Goal: Task Accomplishment & Management: Complete application form

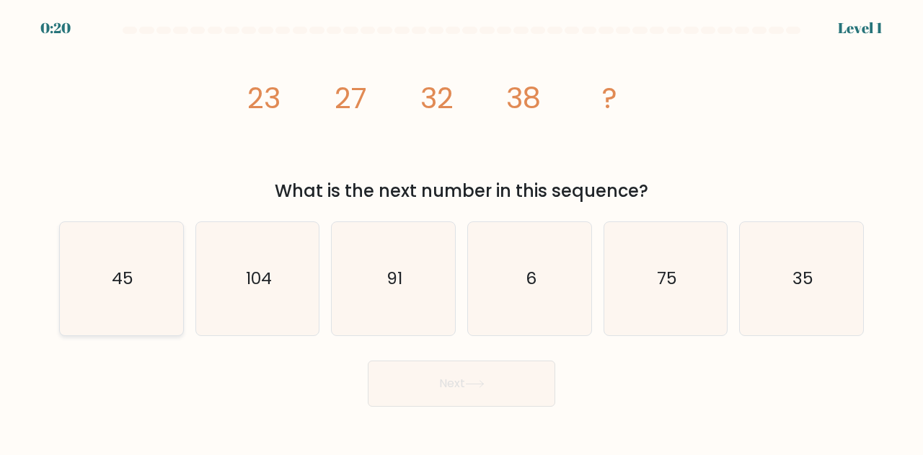
click at [84, 287] on icon "45" at bounding box center [121, 278] width 113 height 113
click at [462, 232] on input "a. 45" at bounding box center [462, 230] width 1 height 4
radio input "true"
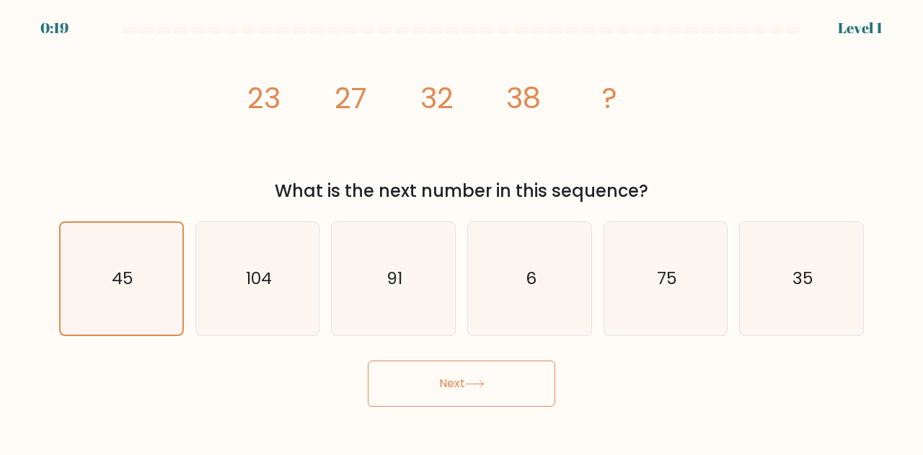
click at [392, 390] on button "Next" at bounding box center [462, 384] width 188 height 46
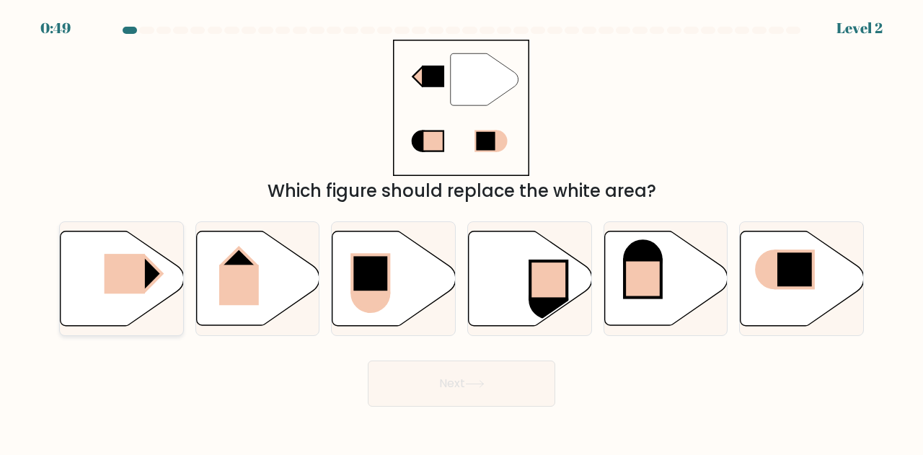
click at [86, 291] on icon at bounding box center [122, 279] width 123 height 95
click at [462, 232] on input "a." at bounding box center [462, 230] width 1 height 4
radio input "true"
click at [462, 387] on button "Next" at bounding box center [462, 384] width 188 height 46
drag, startPoint x: 454, startPoint y: 389, endPoint x: 422, endPoint y: 390, distance: 31.8
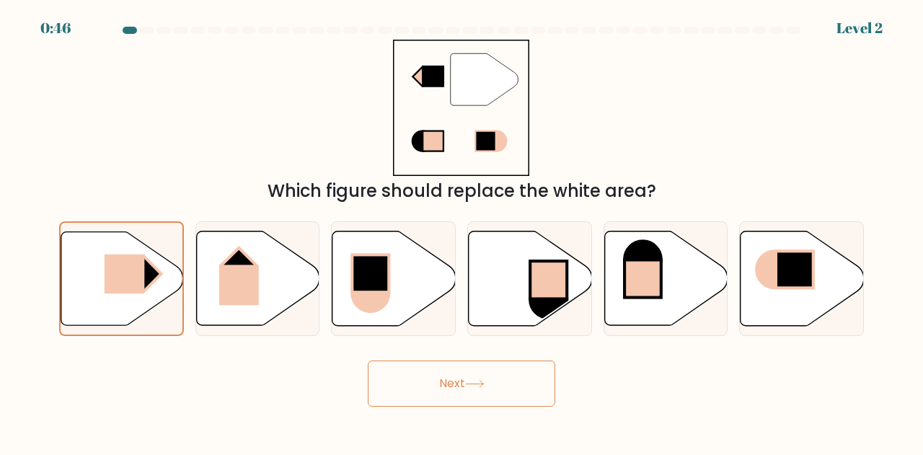
click at [422, 390] on button "Next" at bounding box center [462, 384] width 188 height 46
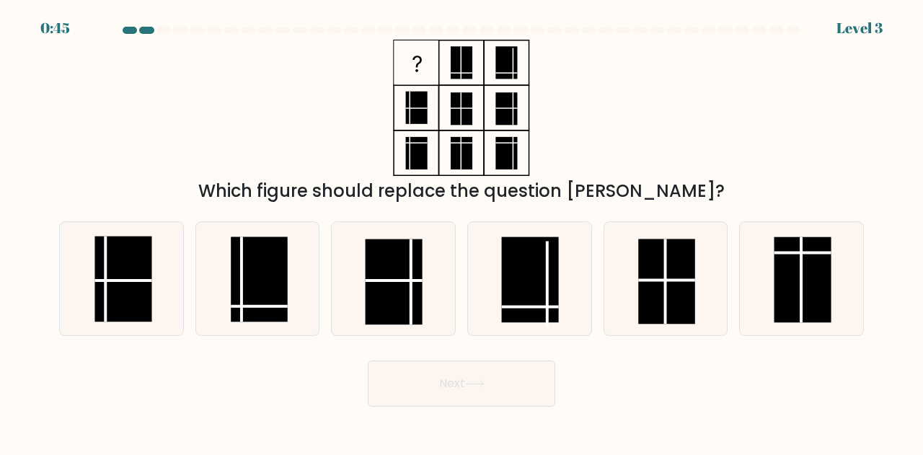
click at [422, 390] on button "Next" at bounding box center [462, 384] width 188 height 46
click at [102, 87] on div "Which figure should replace the question mark?" at bounding box center [462, 122] width 822 height 164
click at [253, 281] on rect at bounding box center [259, 279] width 57 height 85
click at [462, 232] on input "b." at bounding box center [462, 230] width 1 height 4
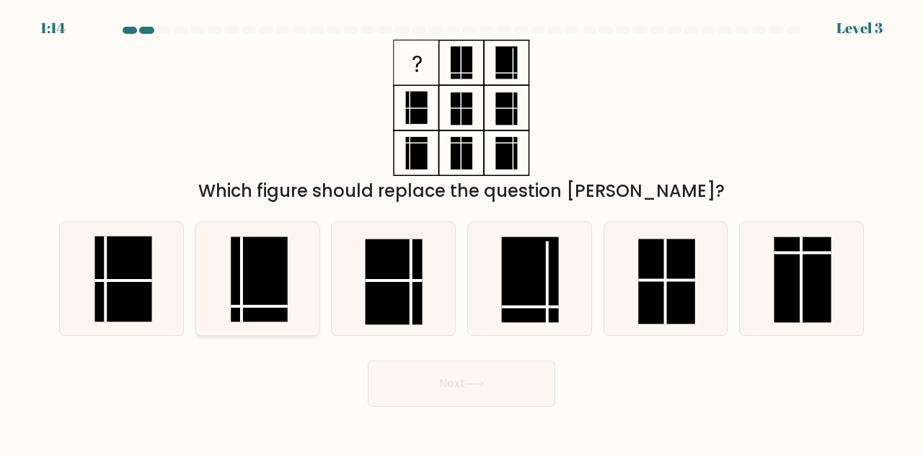
radio input "true"
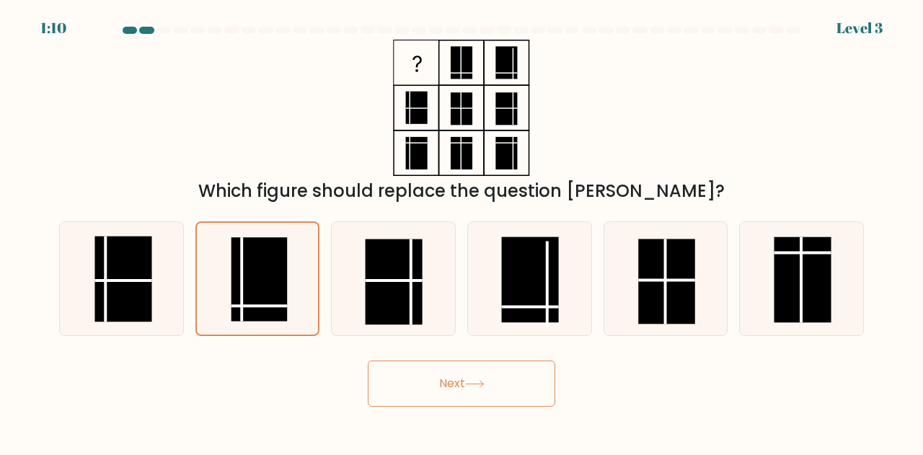
click at [443, 387] on button "Next" at bounding box center [462, 384] width 188 height 46
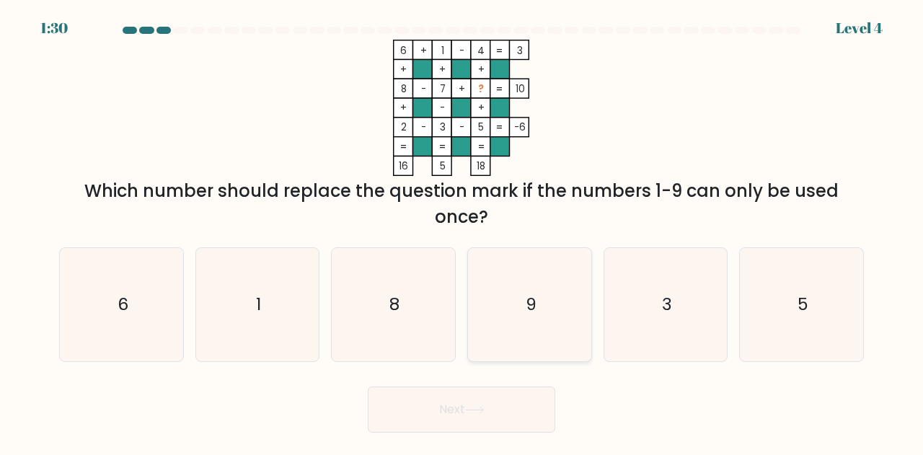
click at [530, 284] on icon "9" at bounding box center [529, 304] width 113 height 113
click at [462, 232] on input "d. 9" at bounding box center [462, 230] width 1 height 4
radio input "true"
click at [478, 411] on icon at bounding box center [474, 410] width 19 height 8
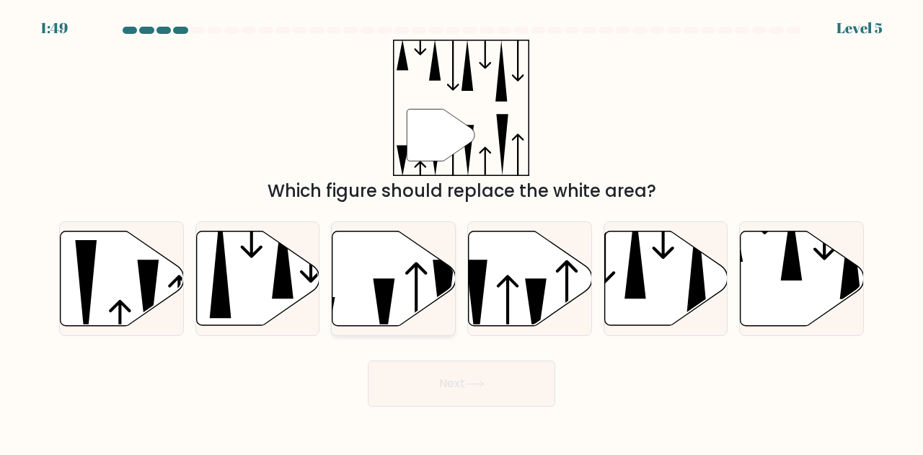
click at [396, 294] on icon at bounding box center [394, 279] width 123 height 95
click at [462, 232] on input "c." at bounding box center [462, 230] width 1 height 4
radio input "true"
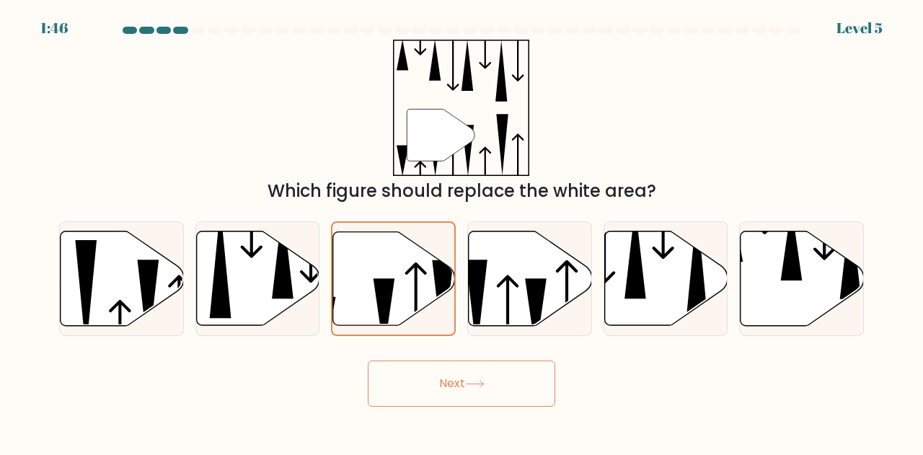
click at [444, 393] on button "Next" at bounding box center [462, 384] width 188 height 46
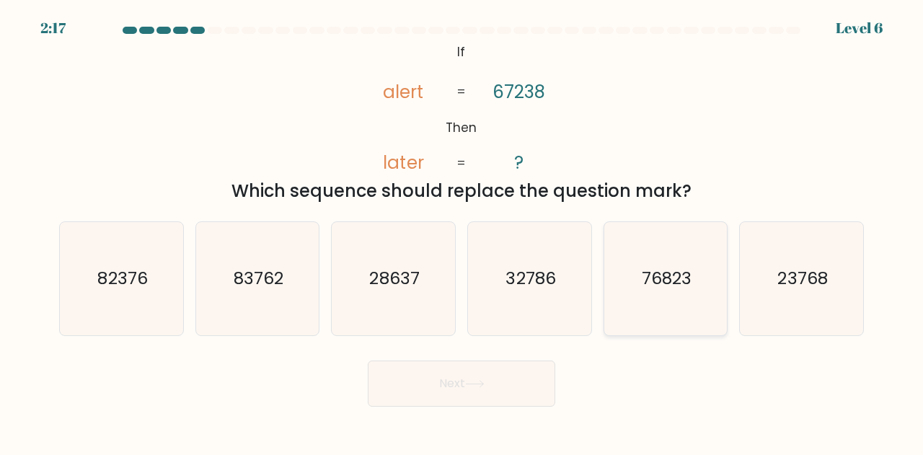
click at [690, 302] on icon "76823" at bounding box center [666, 278] width 113 height 113
click at [462, 232] on input "e. 76823" at bounding box center [462, 230] width 1 height 4
radio input "true"
click at [524, 378] on button "Next" at bounding box center [462, 384] width 188 height 46
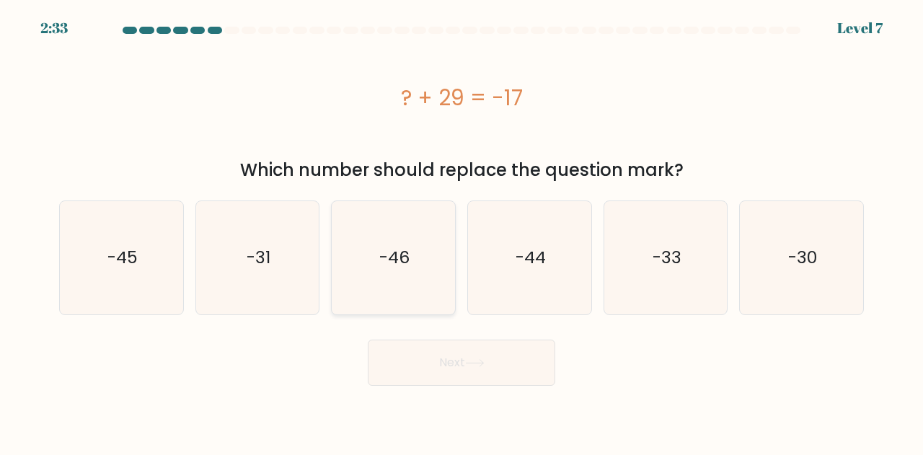
click at [394, 256] on text "-46" at bounding box center [394, 258] width 30 height 24
click at [462, 232] on input "c. -46" at bounding box center [462, 230] width 1 height 4
radio input "true"
click at [433, 383] on button "Next" at bounding box center [462, 363] width 188 height 46
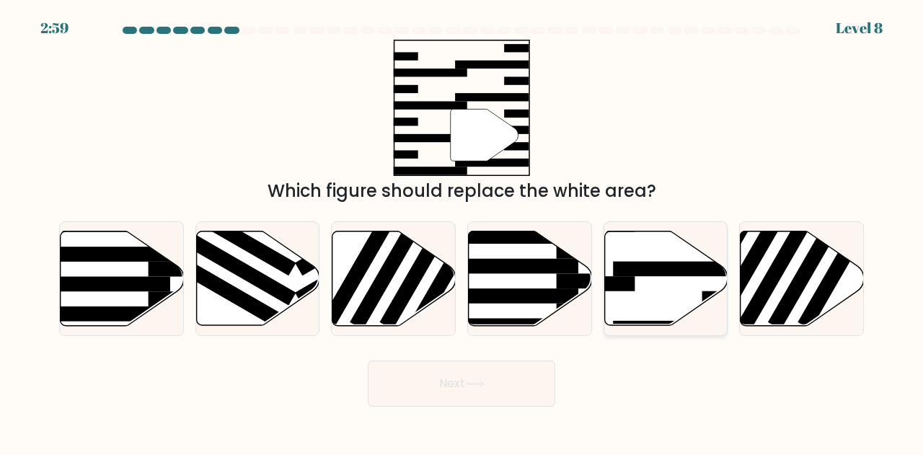
click at [653, 258] on icon at bounding box center [666, 279] width 123 height 95
click at [462, 232] on input "e." at bounding box center [462, 230] width 1 height 4
radio input "true"
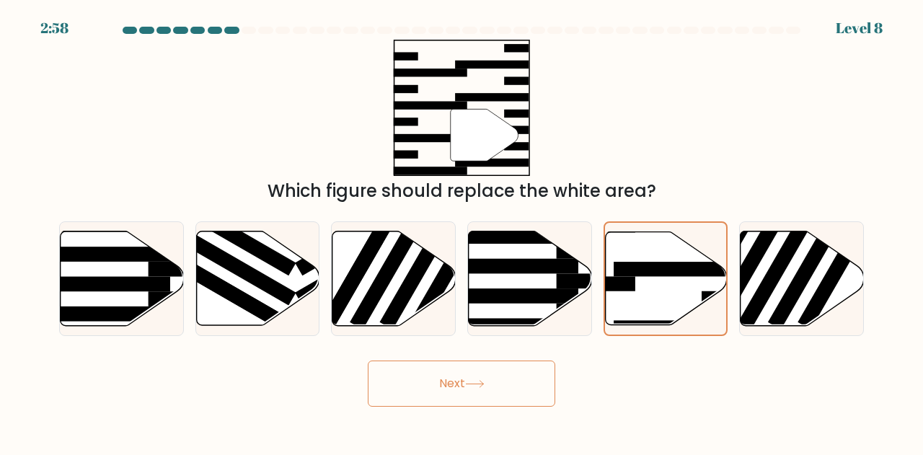
click at [505, 376] on button "Next" at bounding box center [462, 384] width 188 height 46
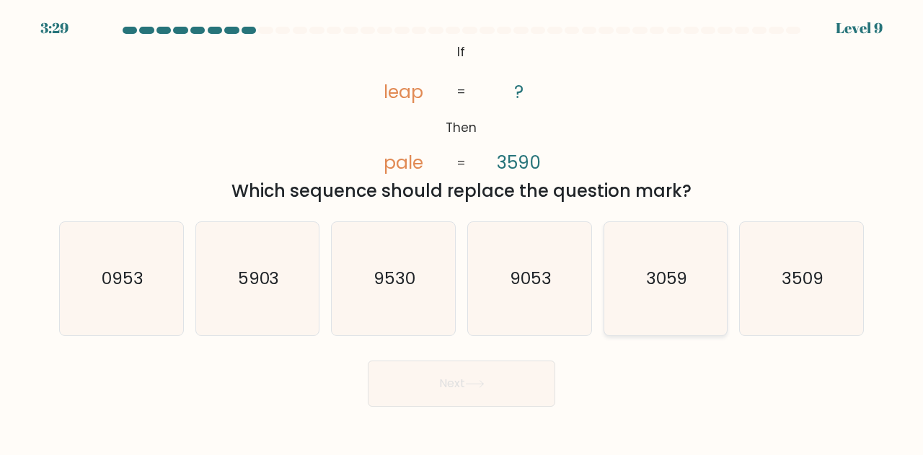
click at [701, 265] on icon "3059" at bounding box center [666, 278] width 113 height 113
click at [462, 232] on input "e. 3059" at bounding box center [462, 230] width 1 height 4
radio input "true"
click at [511, 382] on button "Next" at bounding box center [462, 384] width 188 height 46
